Goal: Navigation & Orientation: Find specific page/section

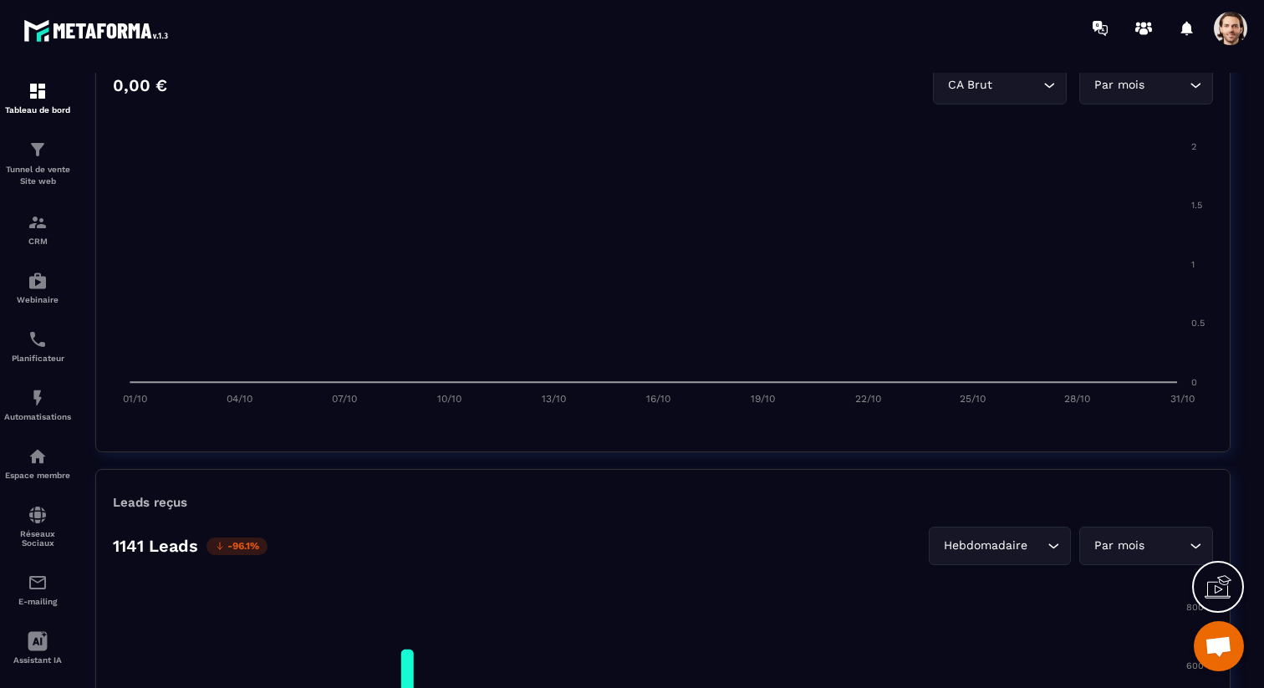
scroll to position [978, 0]
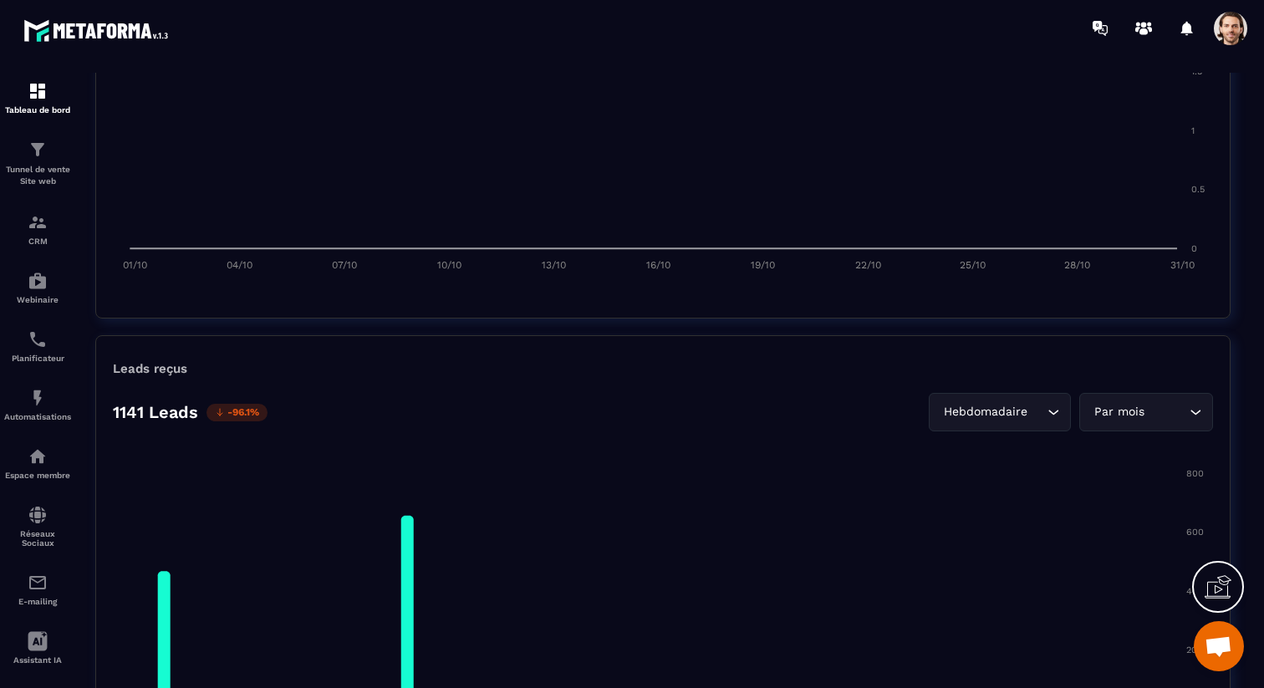
click at [1025, 421] on div "Hebdomadaire Loading..." at bounding box center [1000, 412] width 142 height 38
click at [1013, 442] on p "Jours" at bounding box center [1004, 447] width 99 height 17
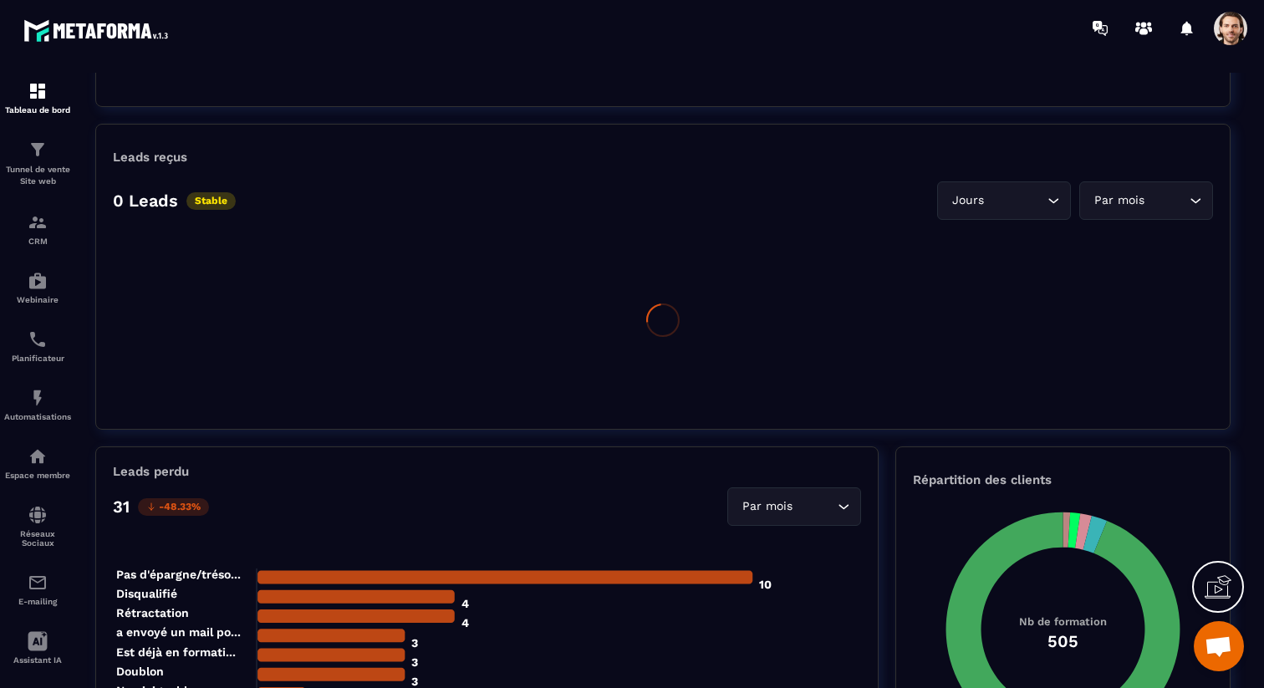
scroll to position [1182, 0]
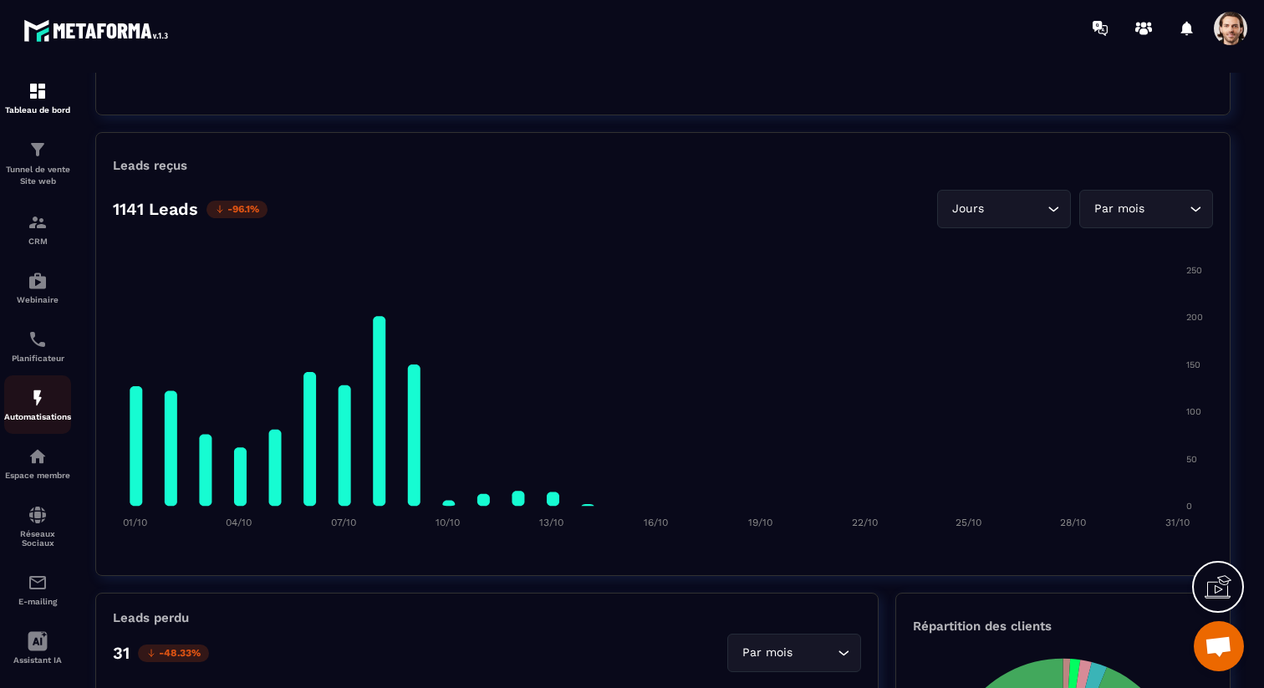
click at [23, 384] on link "Automatisations" at bounding box center [37, 404] width 67 height 59
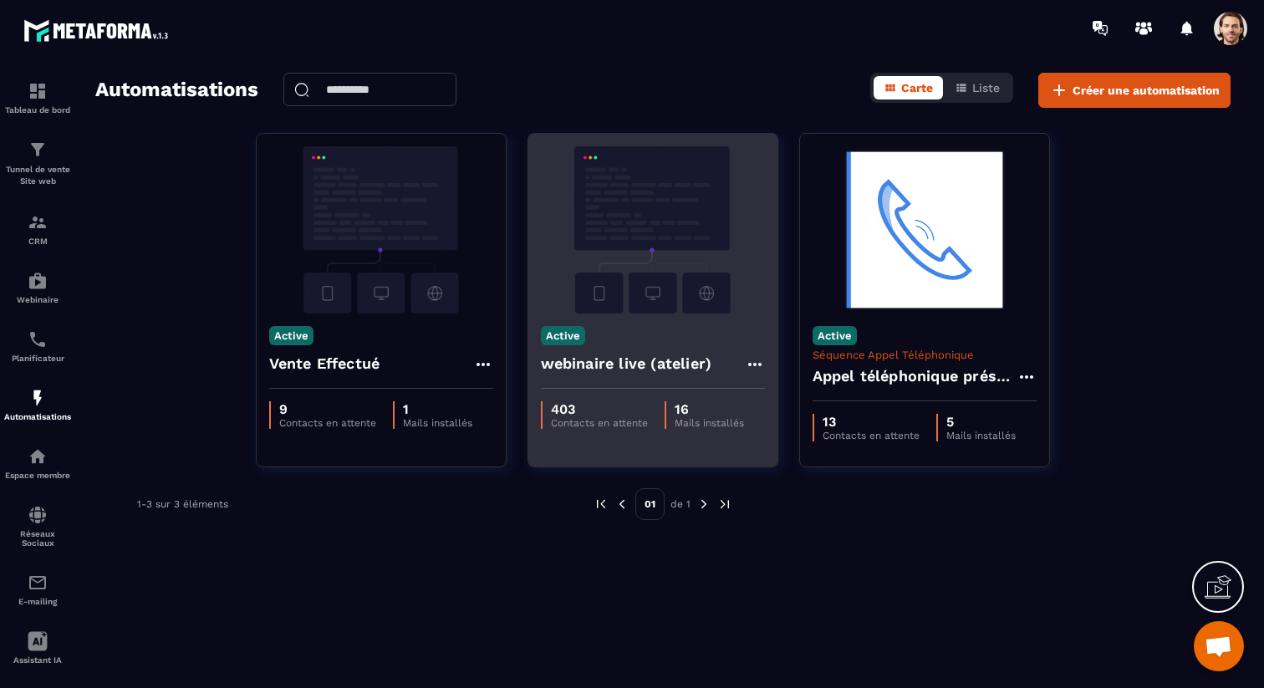
click at [647, 355] on h4 "webinaire live (atelier)" at bounding box center [626, 363] width 171 height 23
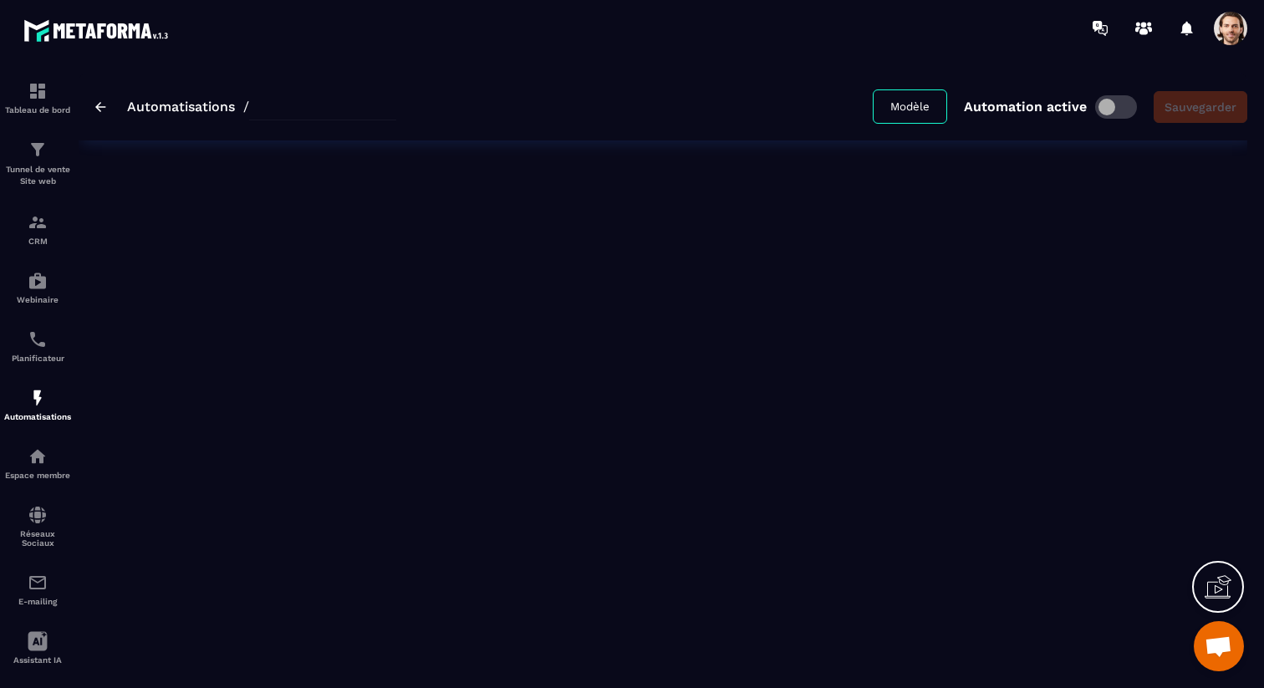
type input "**********"
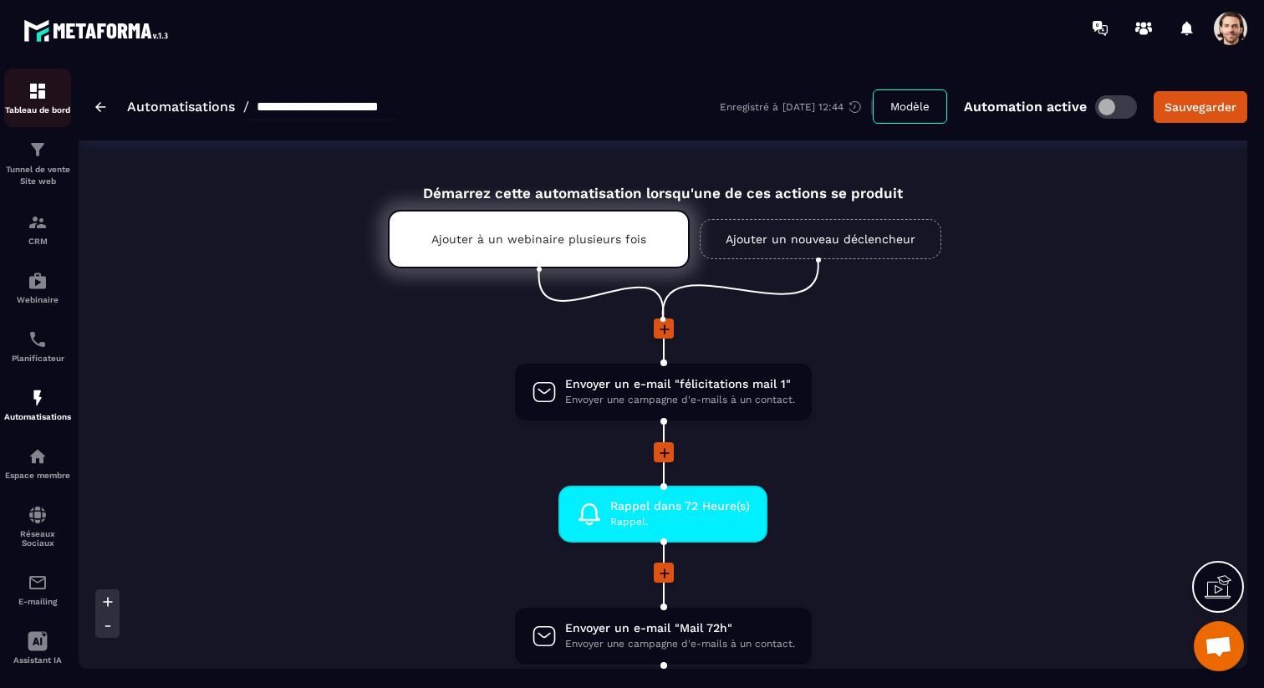
click at [38, 98] on img at bounding box center [38, 91] width 20 height 20
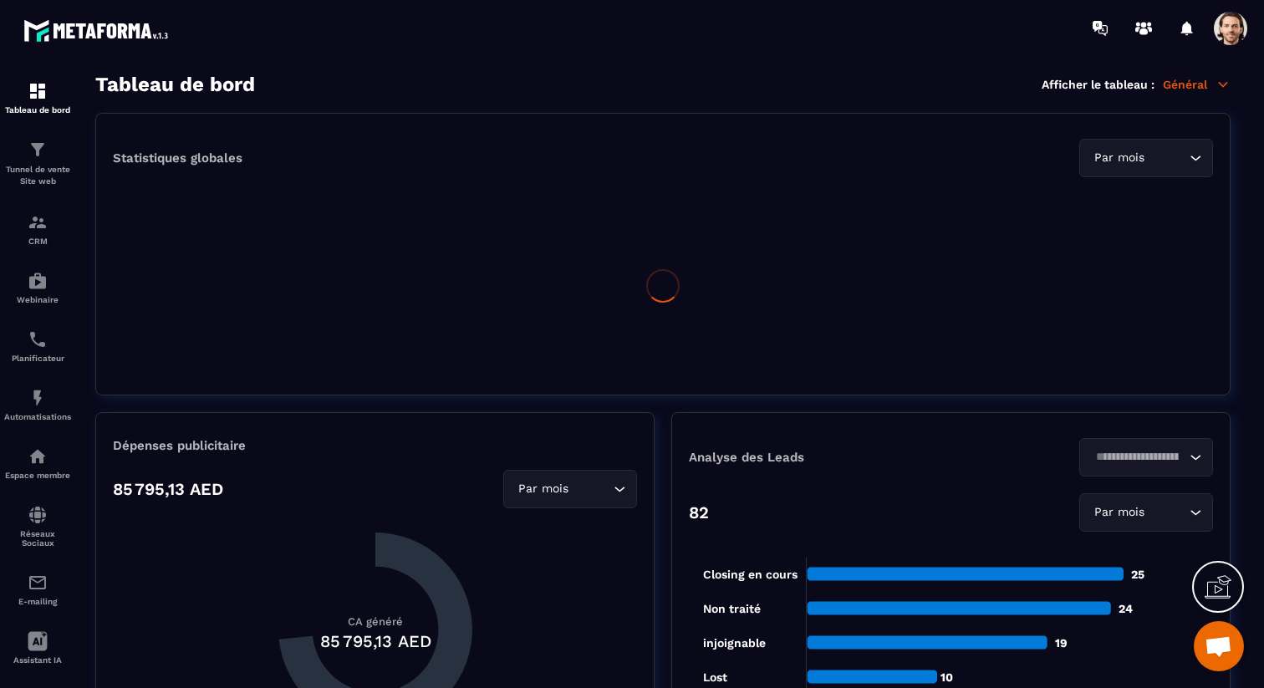
click at [1203, 85] on p "Général" at bounding box center [1197, 84] width 68 height 15
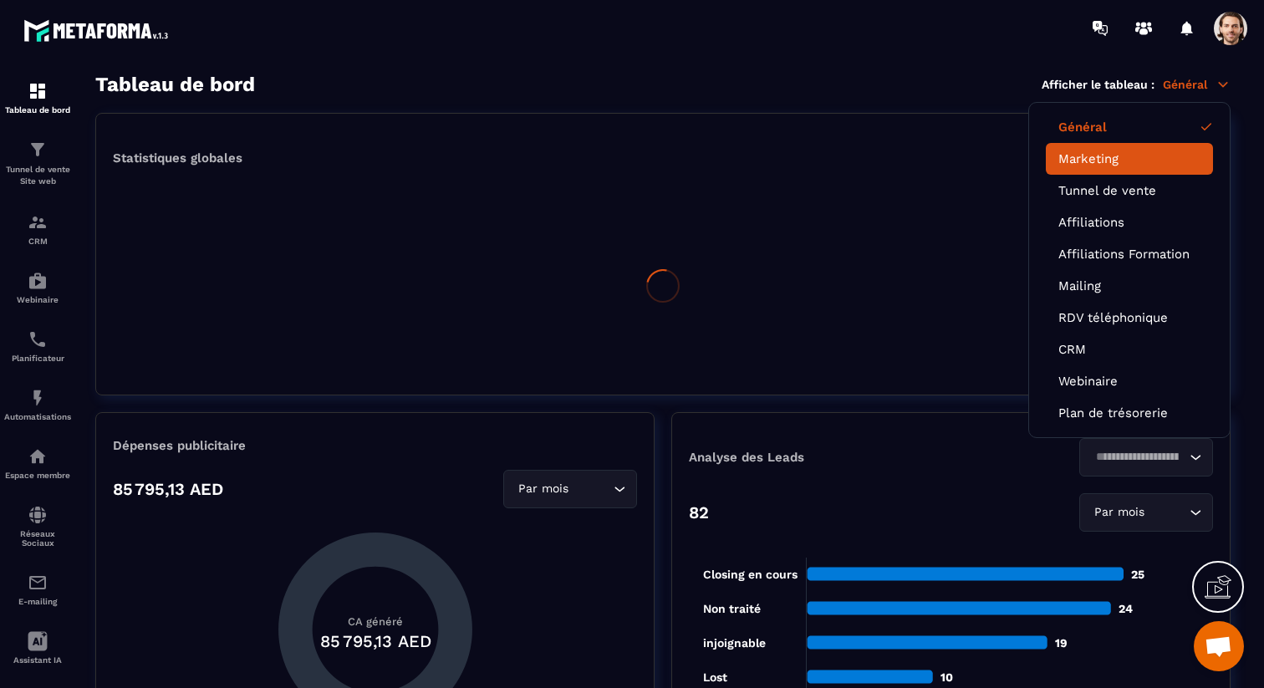
click at [1113, 161] on link "Marketing" at bounding box center [1130, 158] width 142 height 15
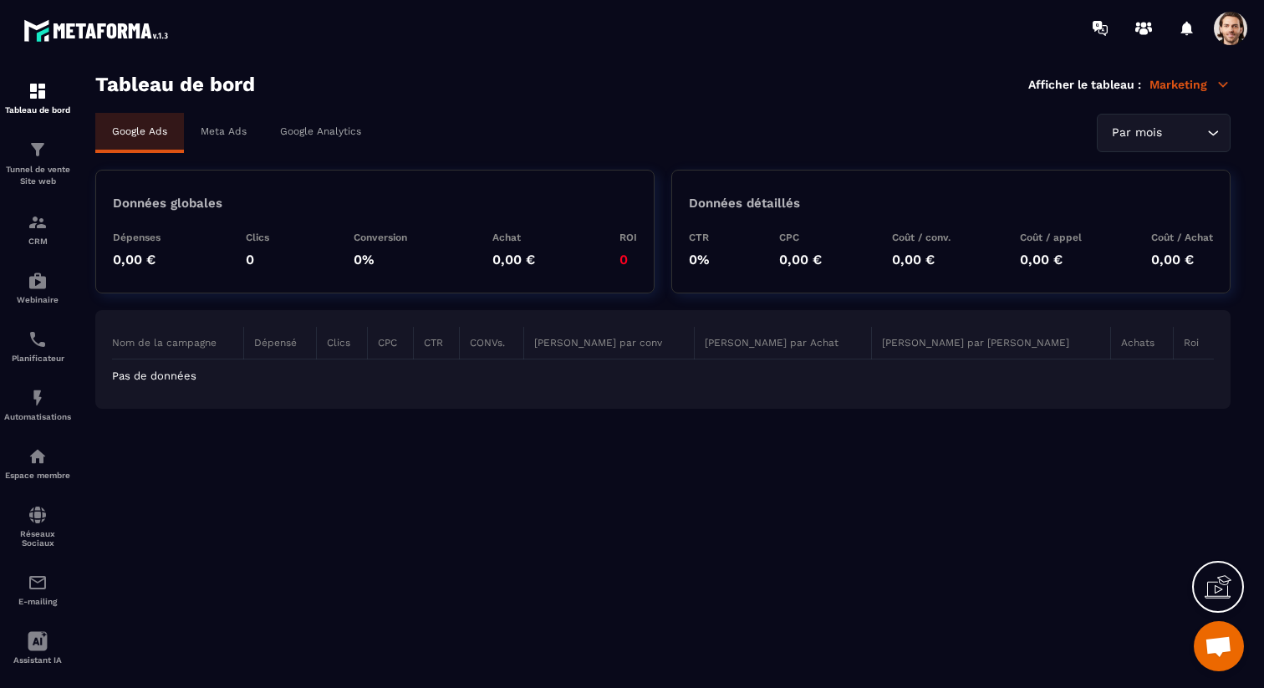
click at [1153, 118] on div "Par mois Loading..." at bounding box center [1164, 133] width 134 height 38
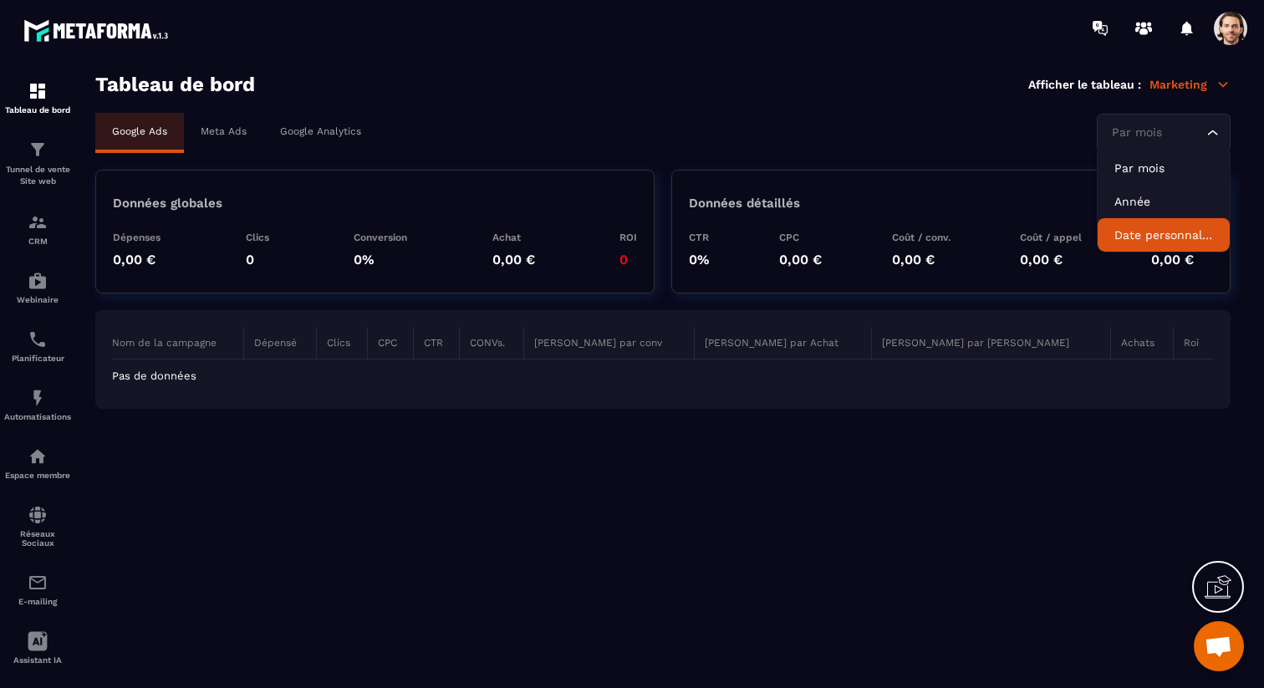
click at [1135, 234] on p "Date personnalisée" at bounding box center [1164, 235] width 99 height 17
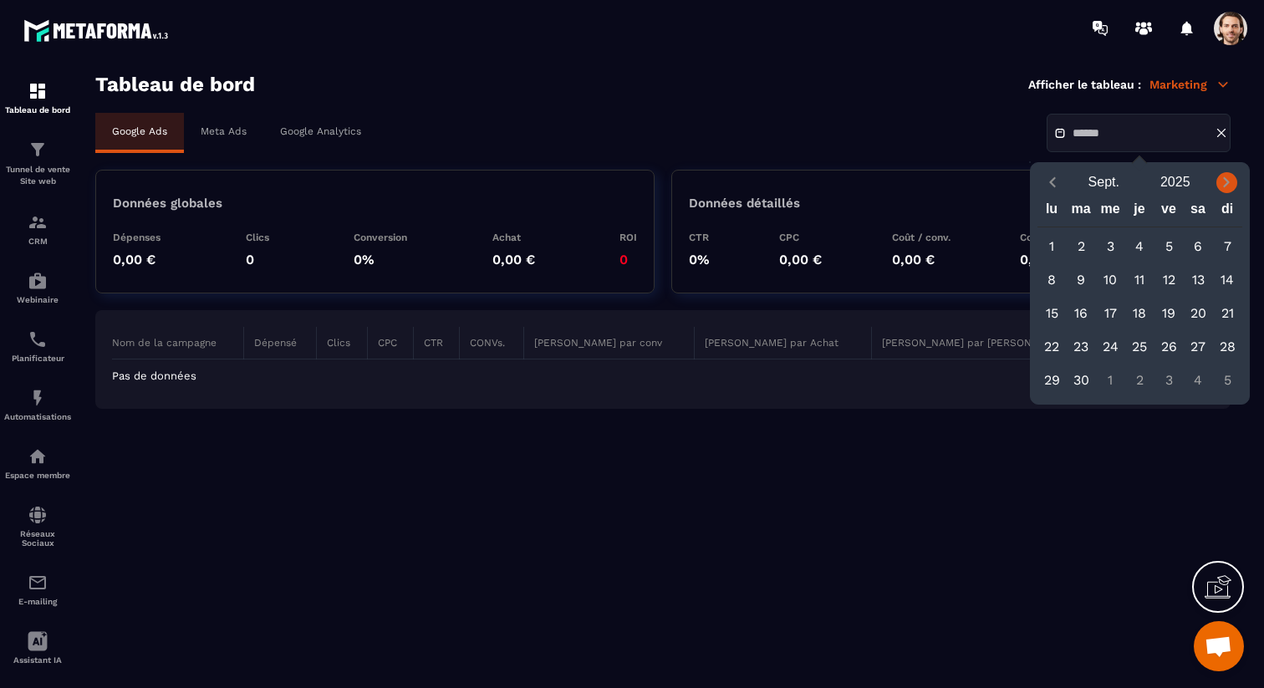
click at [1229, 186] on icon "Next month" at bounding box center [1226, 182] width 17 height 17
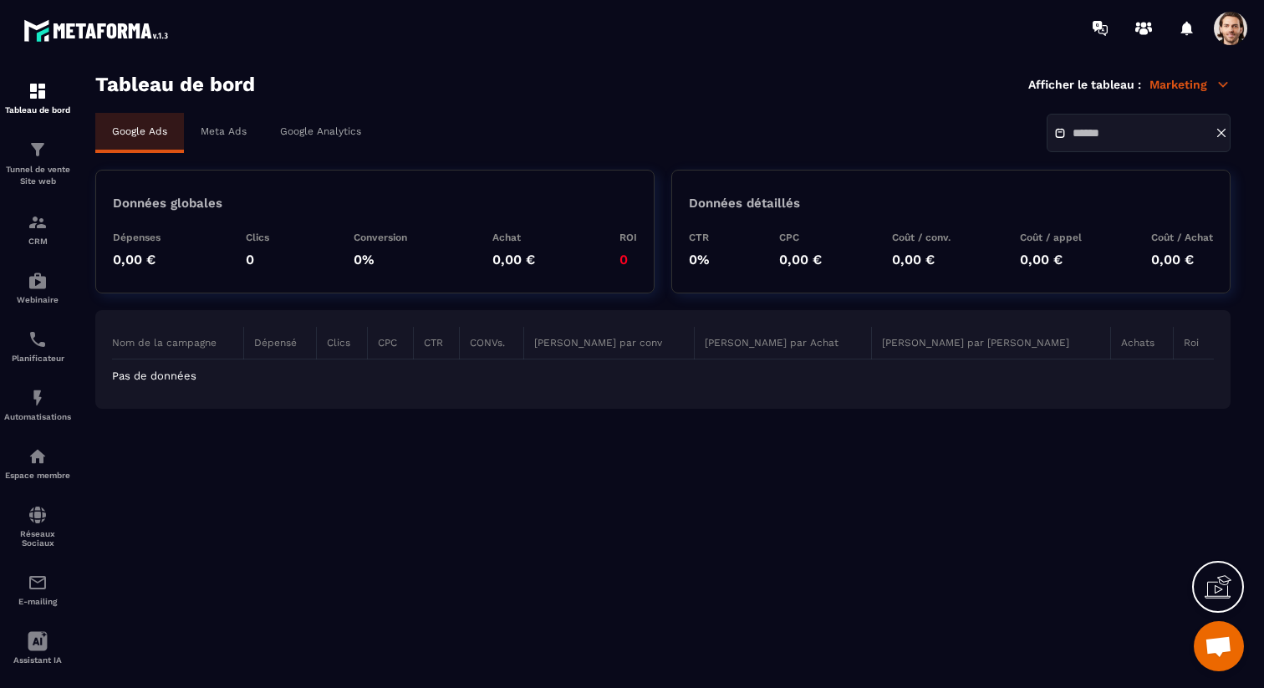
click at [212, 131] on p "Meta Ads" at bounding box center [224, 131] width 46 height 12
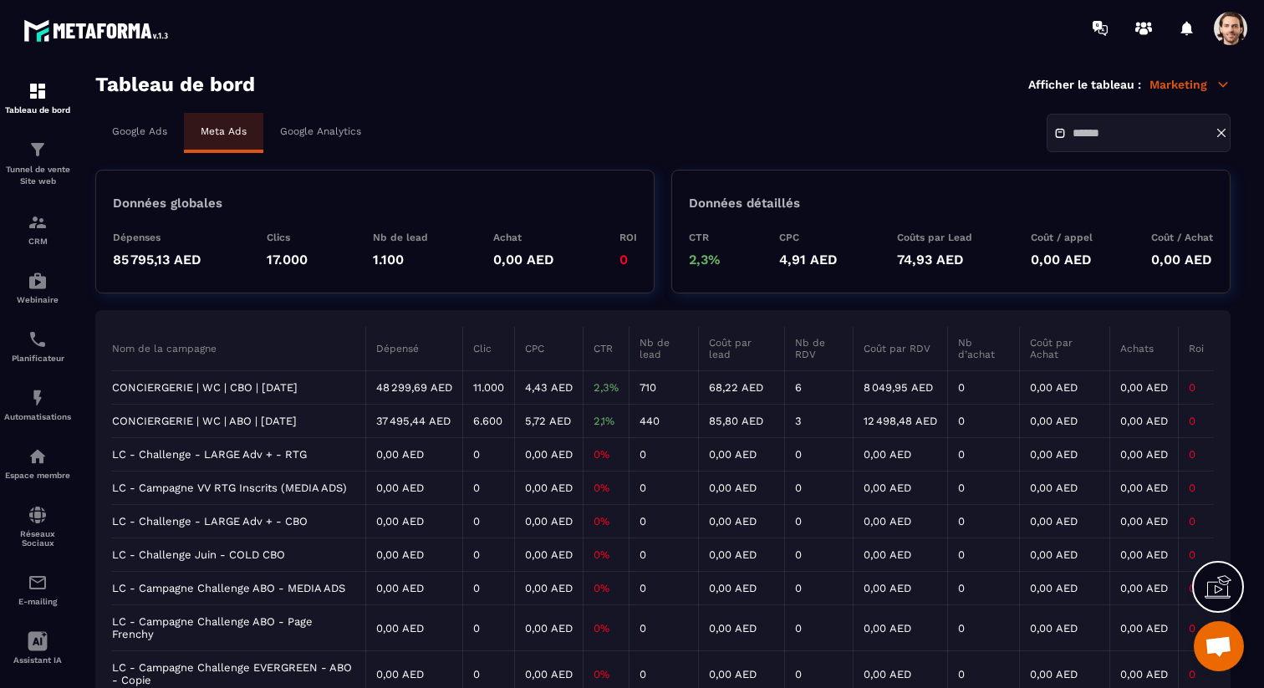
click at [1148, 133] on input "text" at bounding box center [1131, 133] width 117 height 13
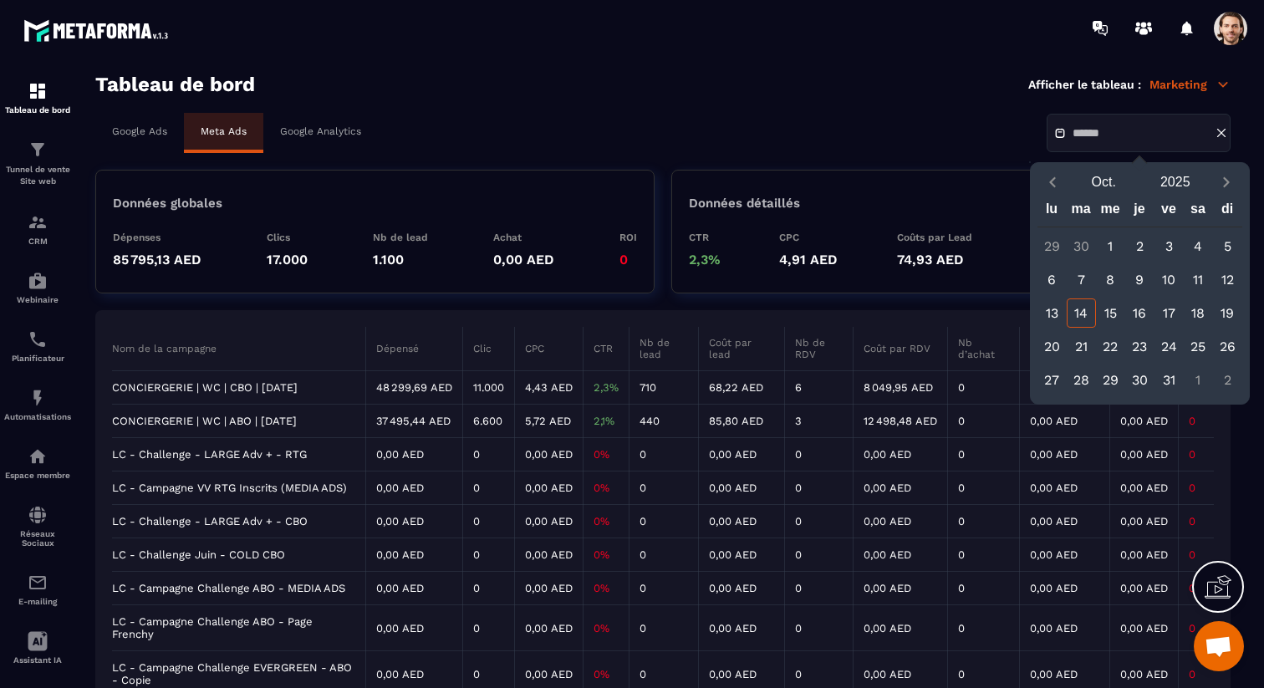
click at [1059, 311] on div "13" at bounding box center [1052, 313] width 29 height 29
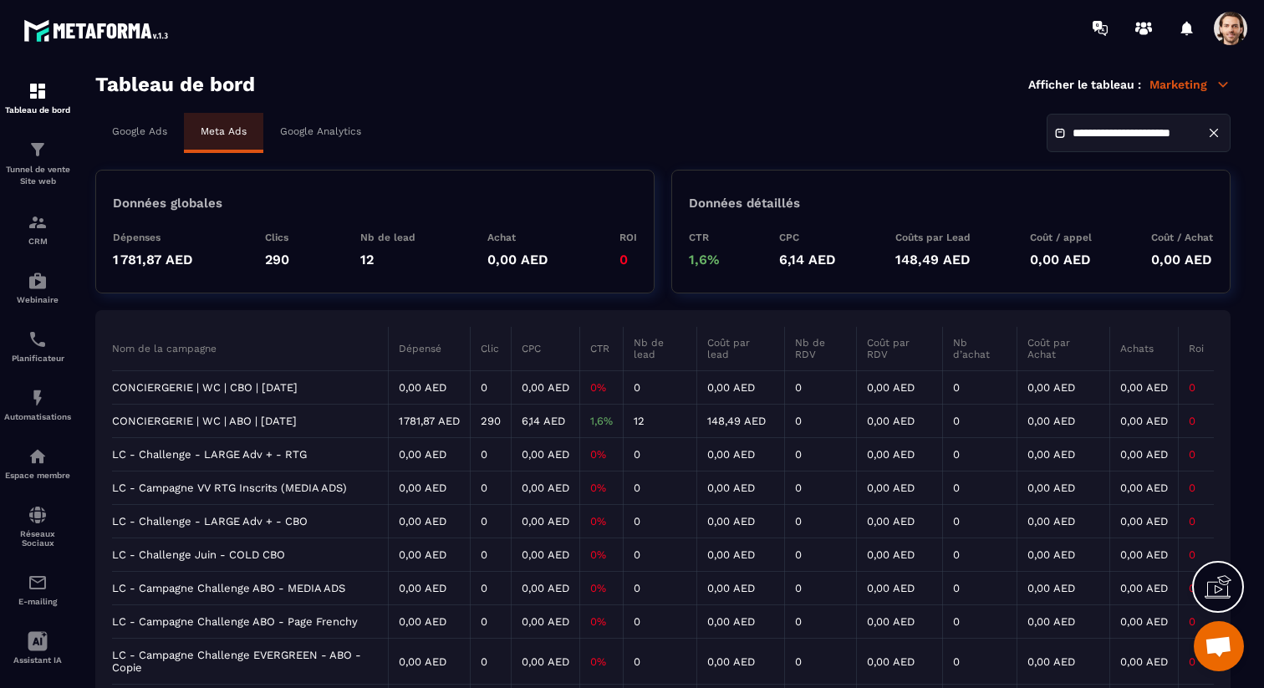
click at [299, 416] on td "CONCIERGERIE | WC | ABO | [DATE]" at bounding box center [250, 421] width 276 height 33
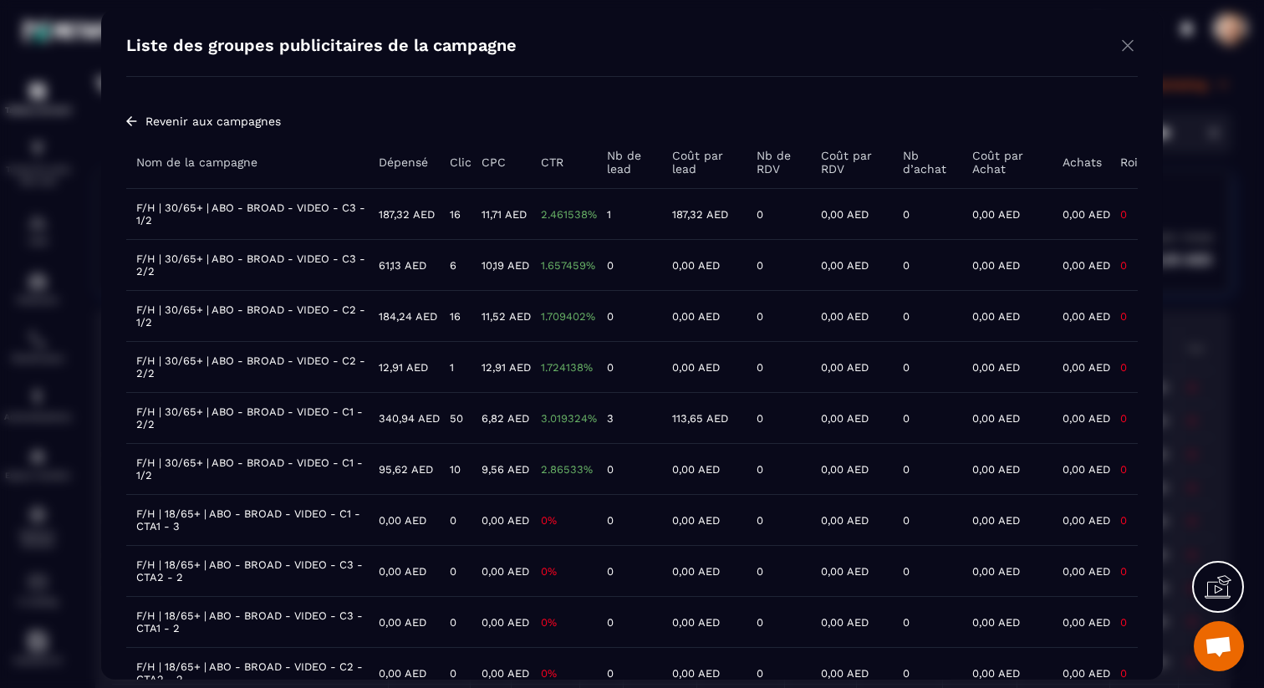
click at [1130, 44] on img "Modal window" at bounding box center [1128, 44] width 20 height 21
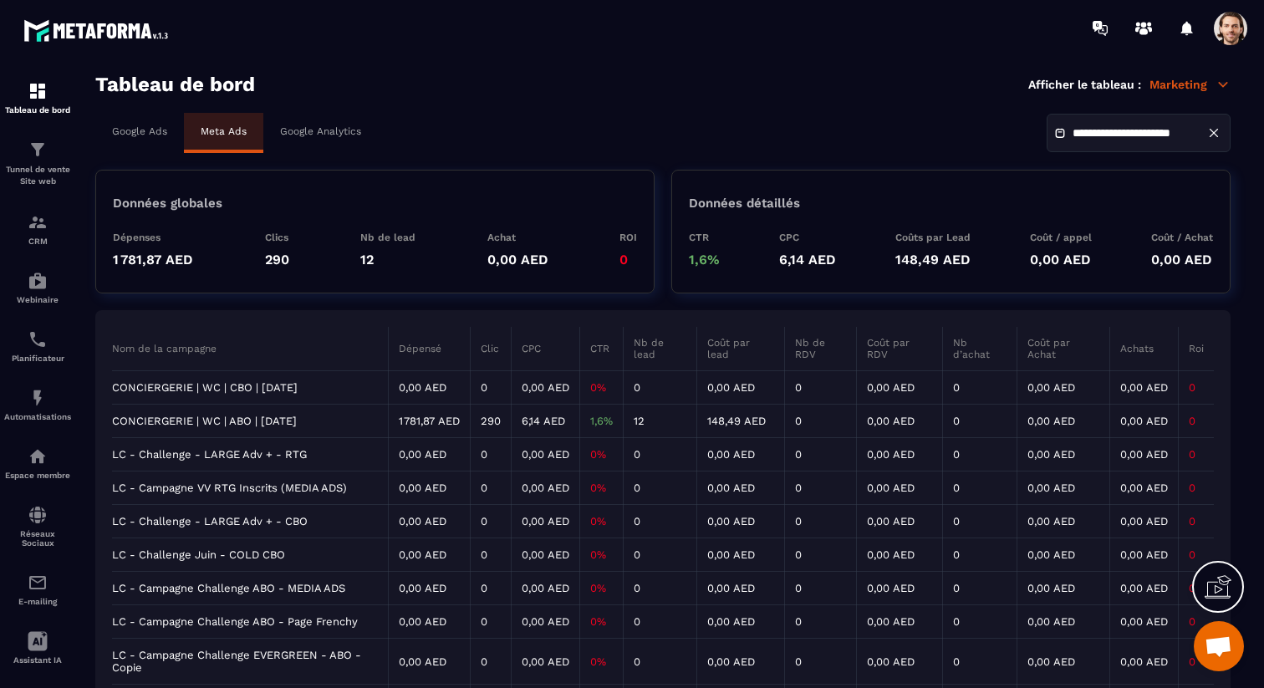
click at [1165, 135] on input "**********" at bounding box center [1131, 133] width 117 height 13
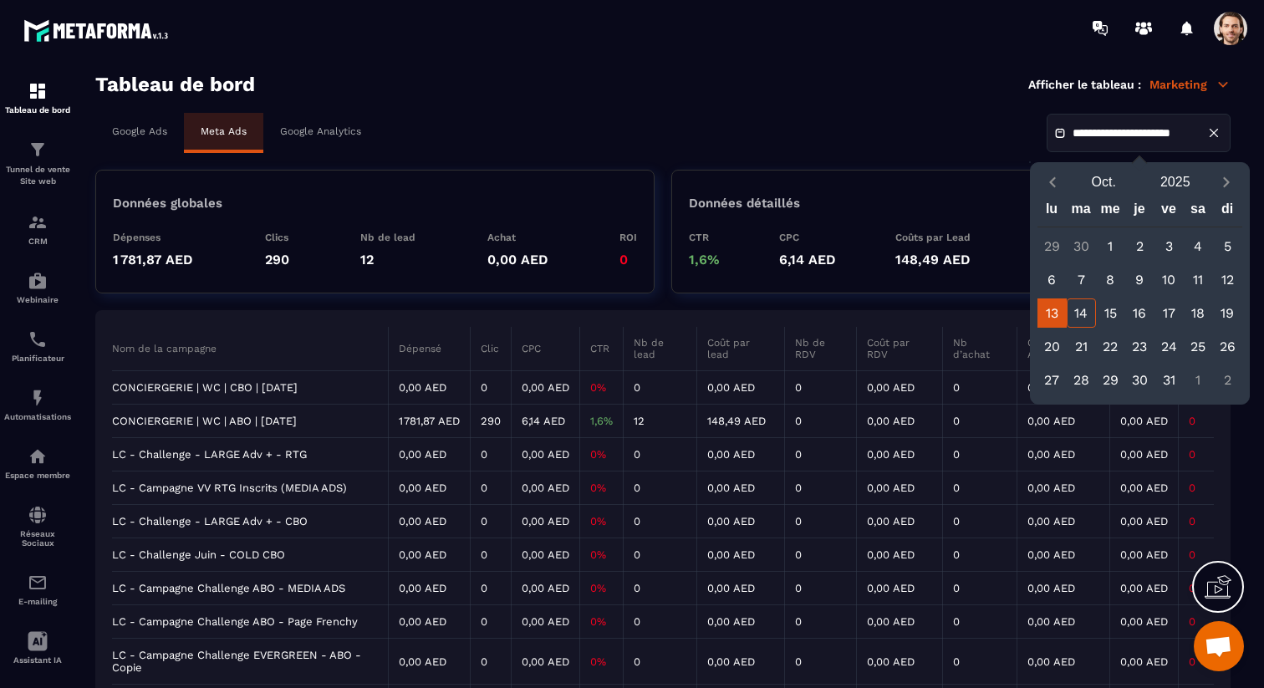
click at [1161, 278] on div "10" at bounding box center [1169, 279] width 29 height 29
click at [1088, 314] on div "14" at bounding box center [1081, 313] width 29 height 29
type input "**********"
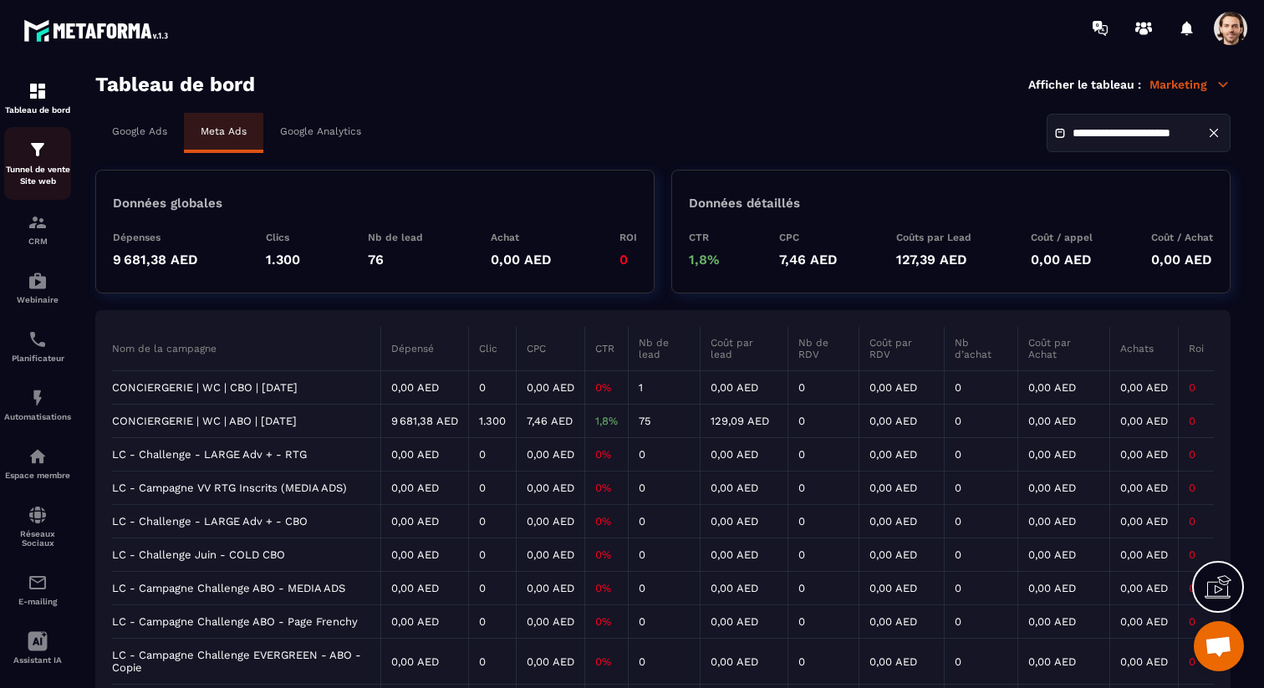
click at [44, 161] on div "Tunnel de vente Site web" at bounding box center [37, 164] width 67 height 48
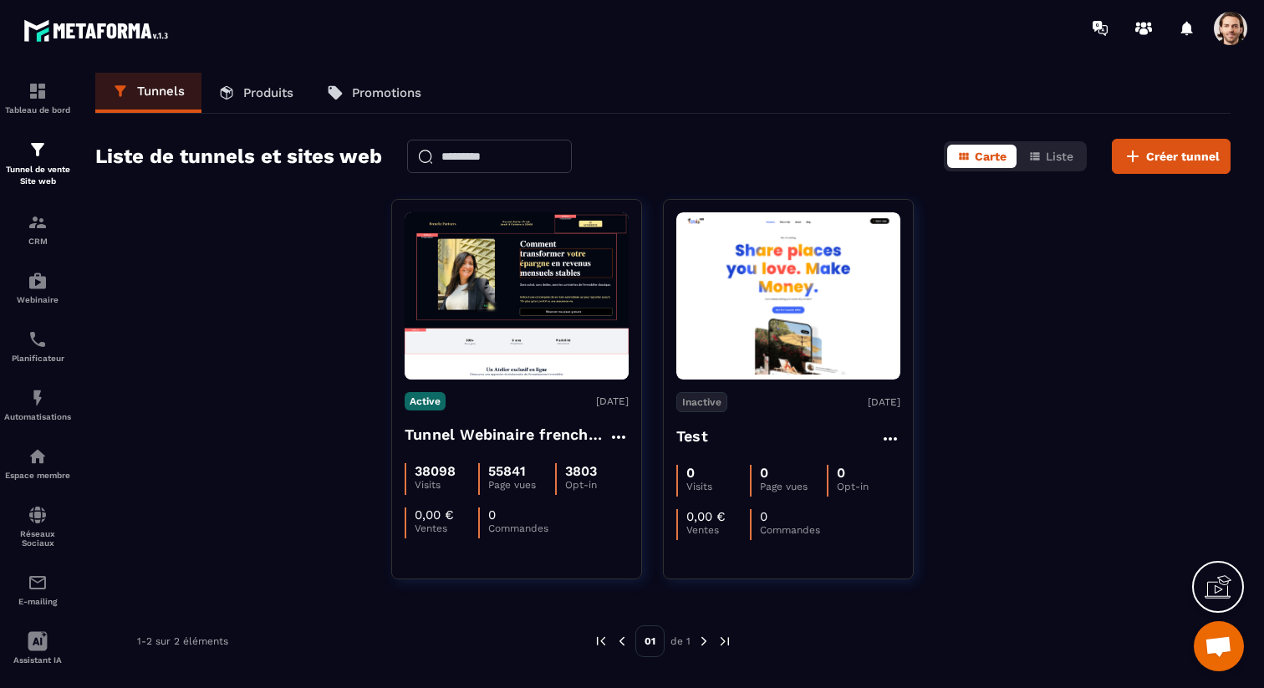
click at [1229, 37] on span at bounding box center [1230, 28] width 33 height 33
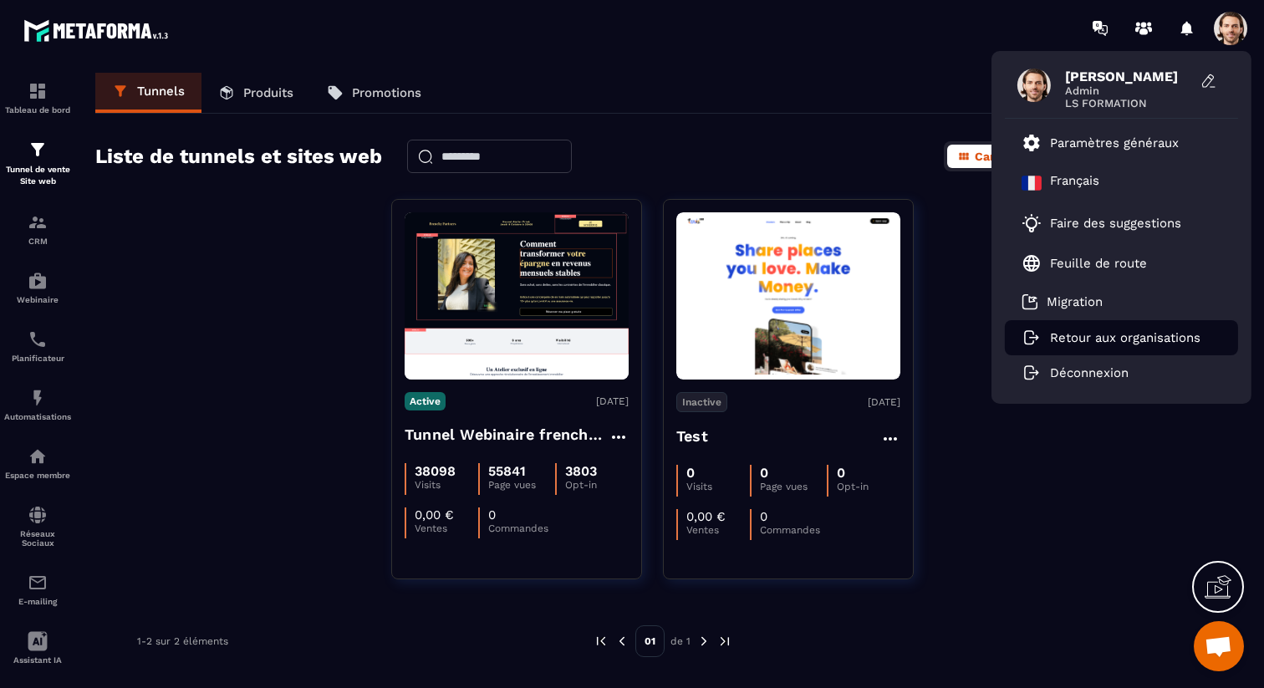
click at [1129, 335] on p "Retour aux organisations" at bounding box center [1125, 337] width 151 height 15
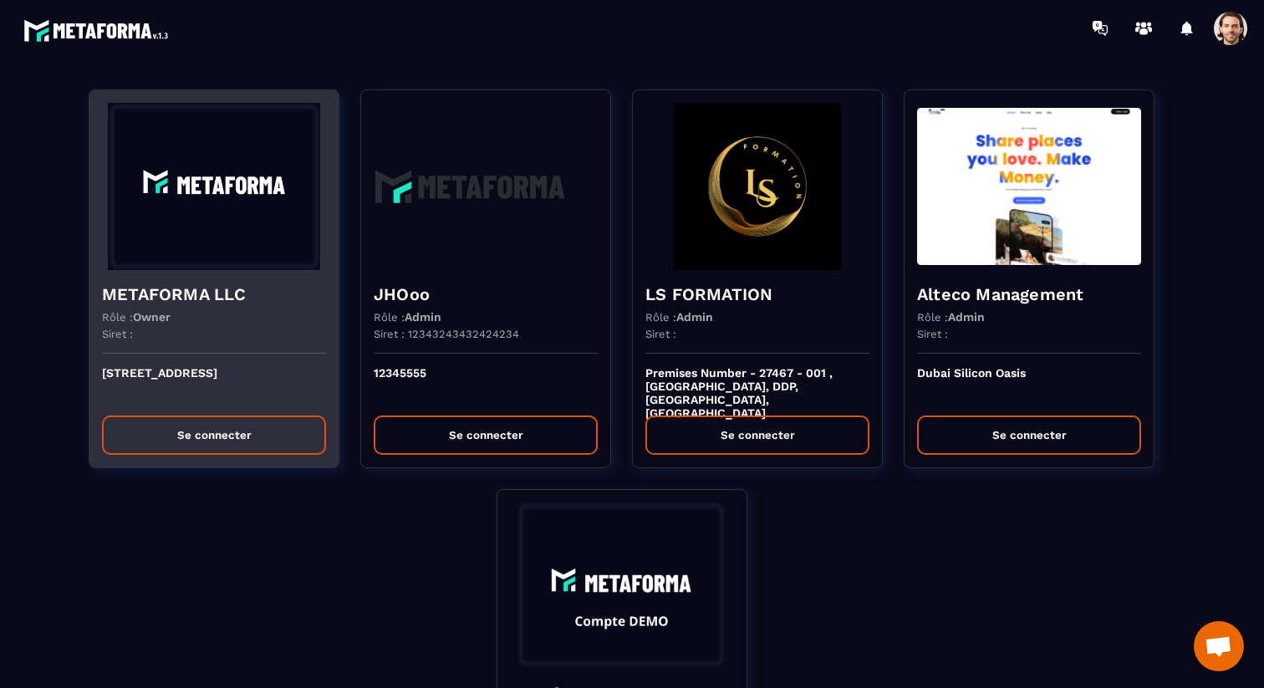
click at [255, 426] on button "Se connecter" at bounding box center [214, 435] width 224 height 39
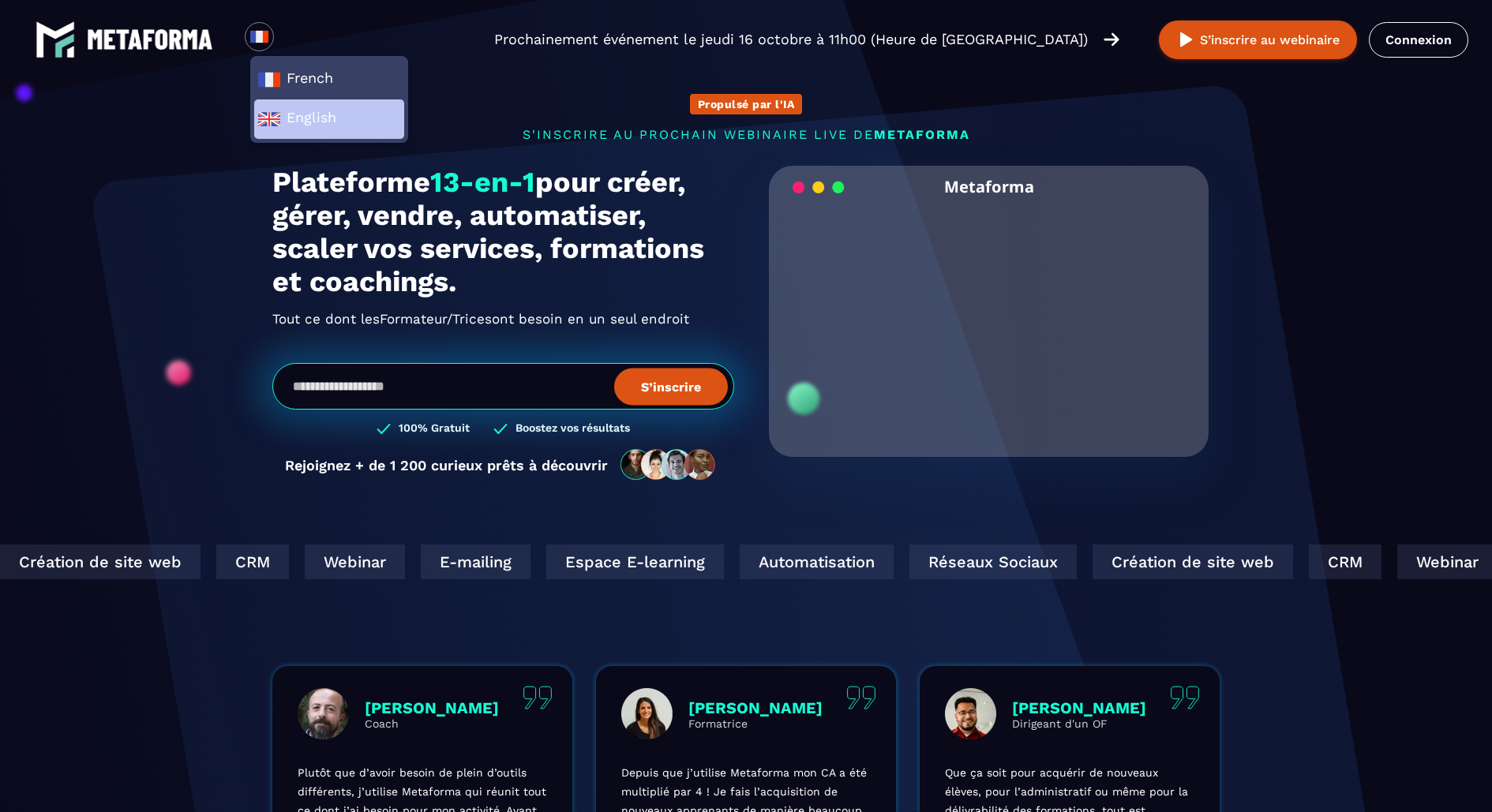
click at [295, 111] on span "English" at bounding box center [330, 119] width 144 height 24
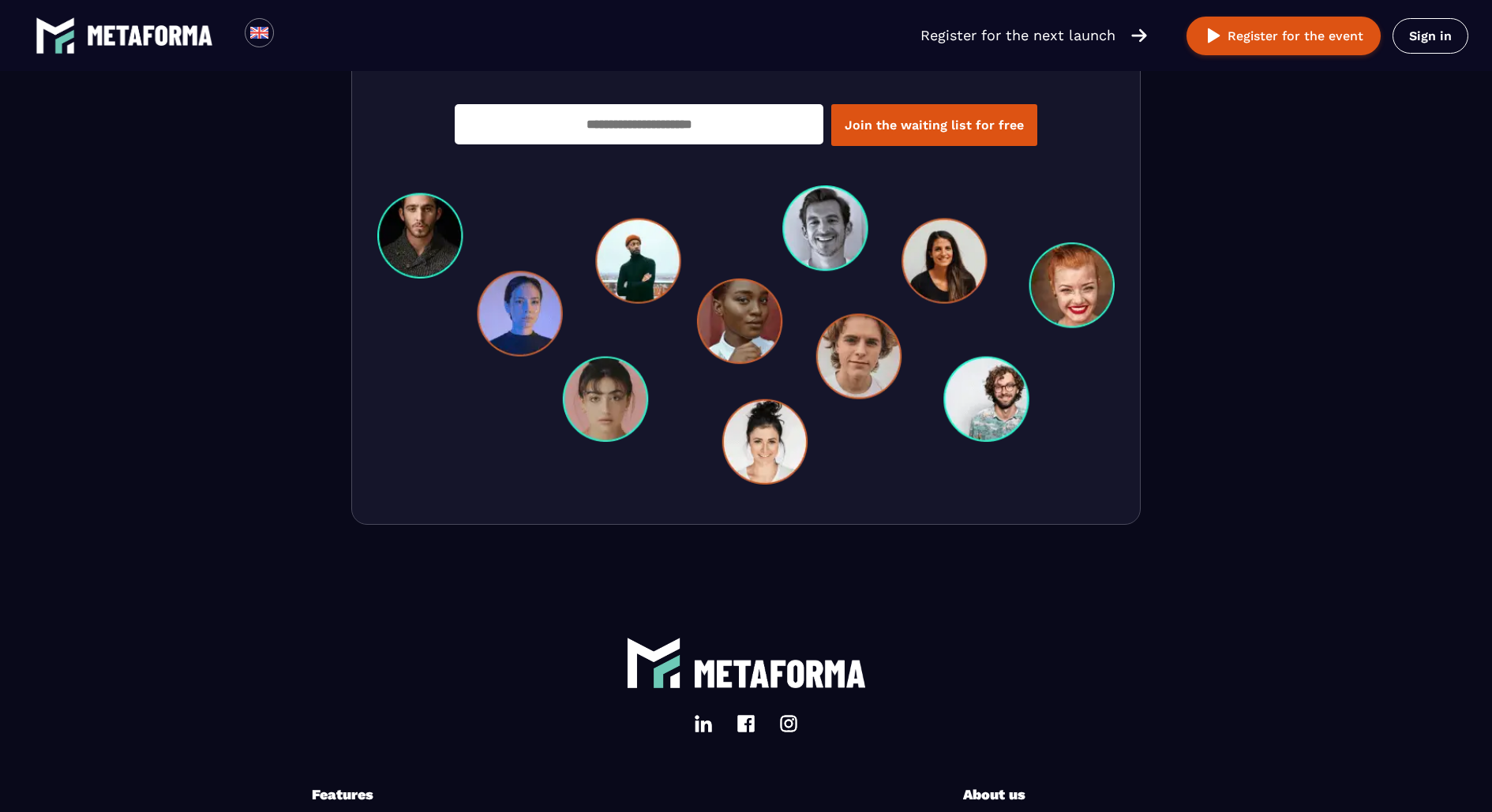
scroll to position [5166, 0]
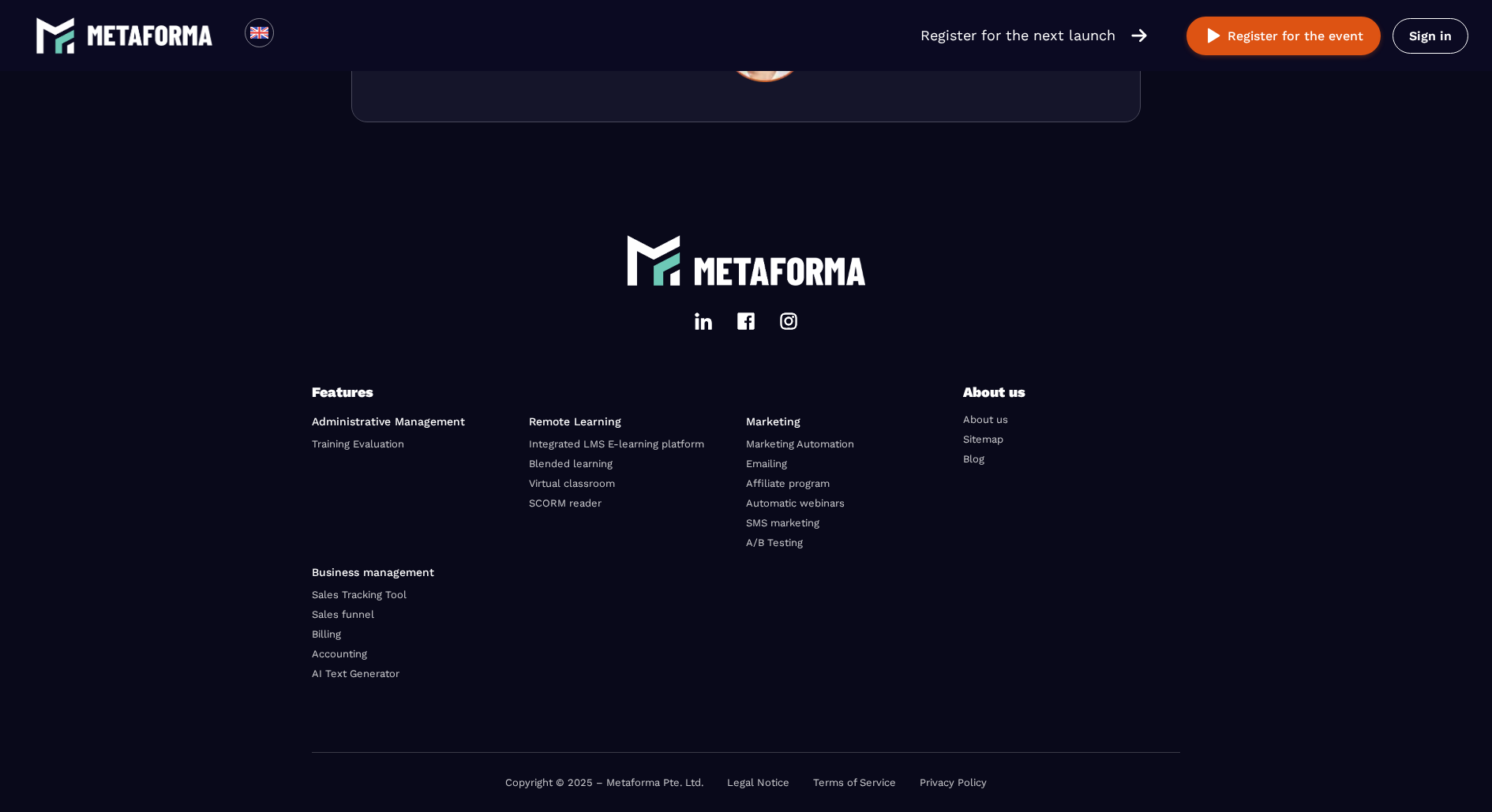
click at [957, 782] on link "Privacy Policy" at bounding box center [953, 783] width 67 height 12
